Goal: Navigation & Orientation: Understand site structure

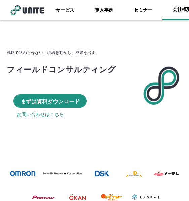
click at [185, 8] on link "会社概要" at bounding box center [182, 10] width 39 height 20
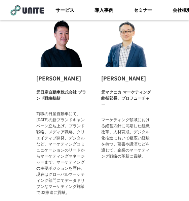
scroll to position [1176, 0]
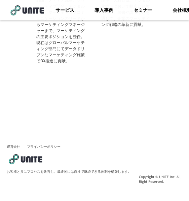
click at [26, 14] on img at bounding box center [26, 9] width 37 height 11
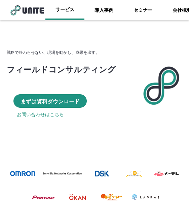
click at [63, 3] on link "サービス" at bounding box center [64, 10] width 39 height 20
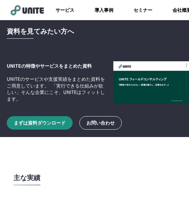
scroll to position [1077, 0]
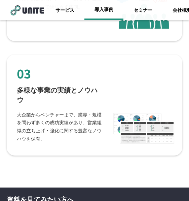
click at [104, 12] on link "導入事例" at bounding box center [104, 10] width 39 height 20
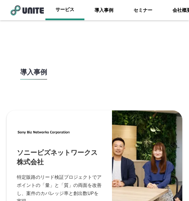
click at [63, 5] on link "サービス" at bounding box center [64, 10] width 39 height 20
click at [68, 12] on link "サービス" at bounding box center [64, 10] width 39 height 20
click at [67, 13] on link "サービス" at bounding box center [64, 10] width 39 height 20
click at [65, 12] on link "サービス" at bounding box center [64, 10] width 39 height 20
drag, startPoint x: 65, startPoint y: 11, endPoint x: 29, endPoint y: 11, distance: 36.4
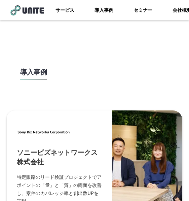
click at [65, 11] on link "サービス" at bounding box center [64, 10] width 39 height 20
click at [52, 12] on link "サービス" at bounding box center [64, 10] width 39 height 20
click at [42, 12] on img at bounding box center [26, 9] width 37 height 11
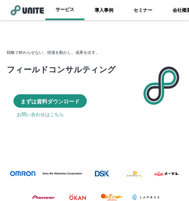
click at [60, 13] on link "サービス" at bounding box center [64, 10] width 39 height 20
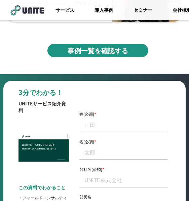
scroll to position [1914, 0]
